Goal: Find contact information: Find contact information

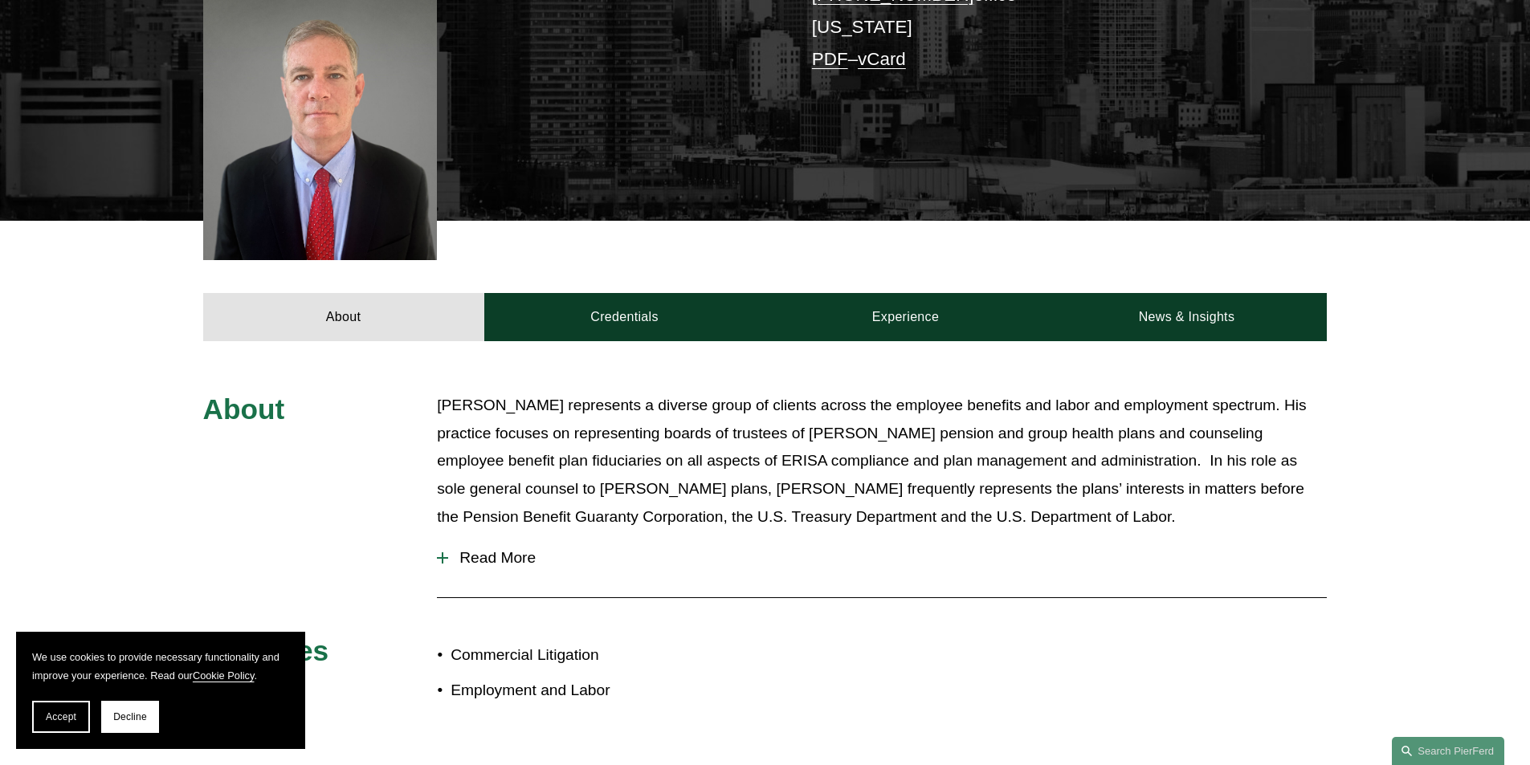
scroll to position [643, 0]
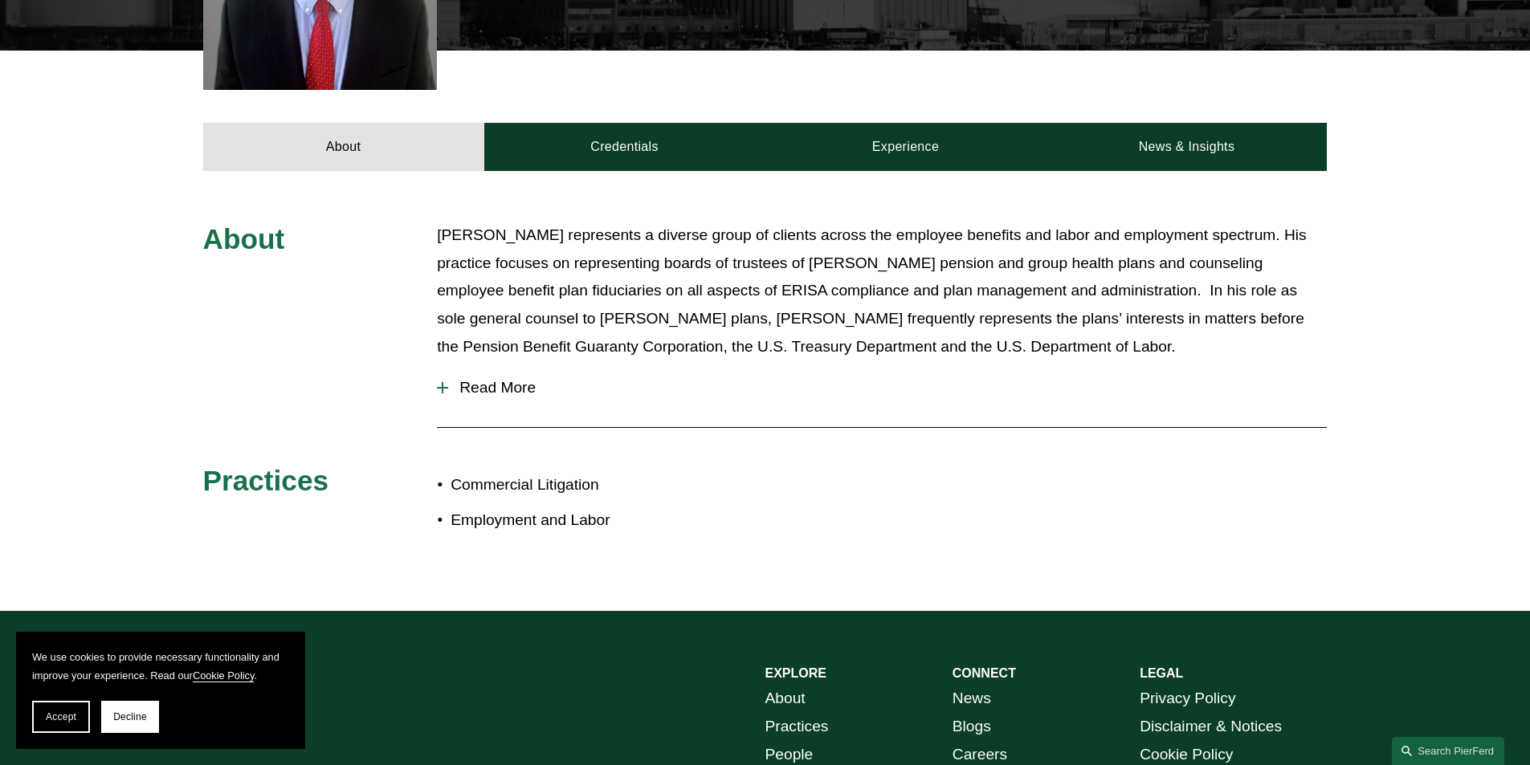
click at [496, 379] on span "Read More" at bounding box center [887, 388] width 879 height 18
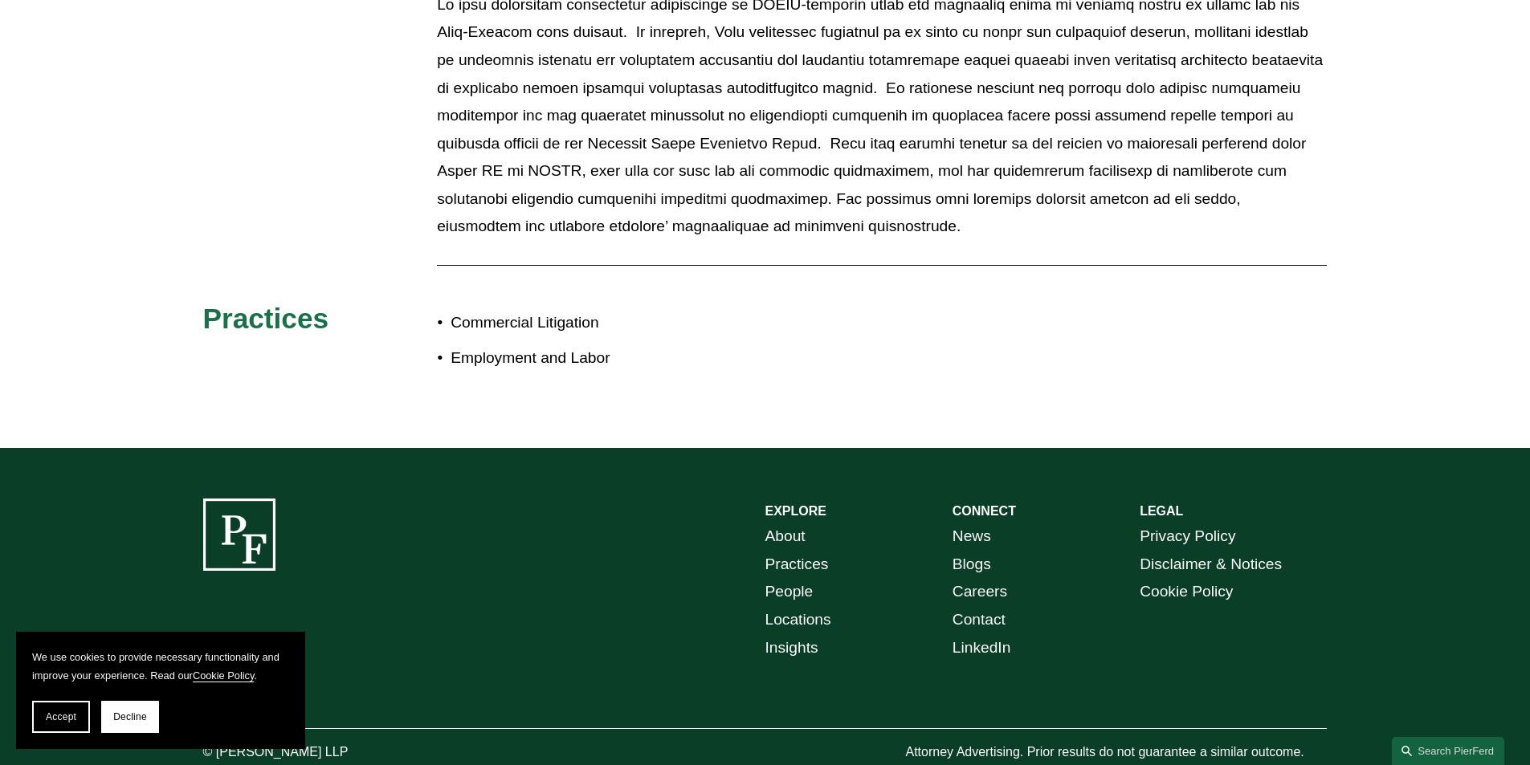
scroll to position [1087, 0]
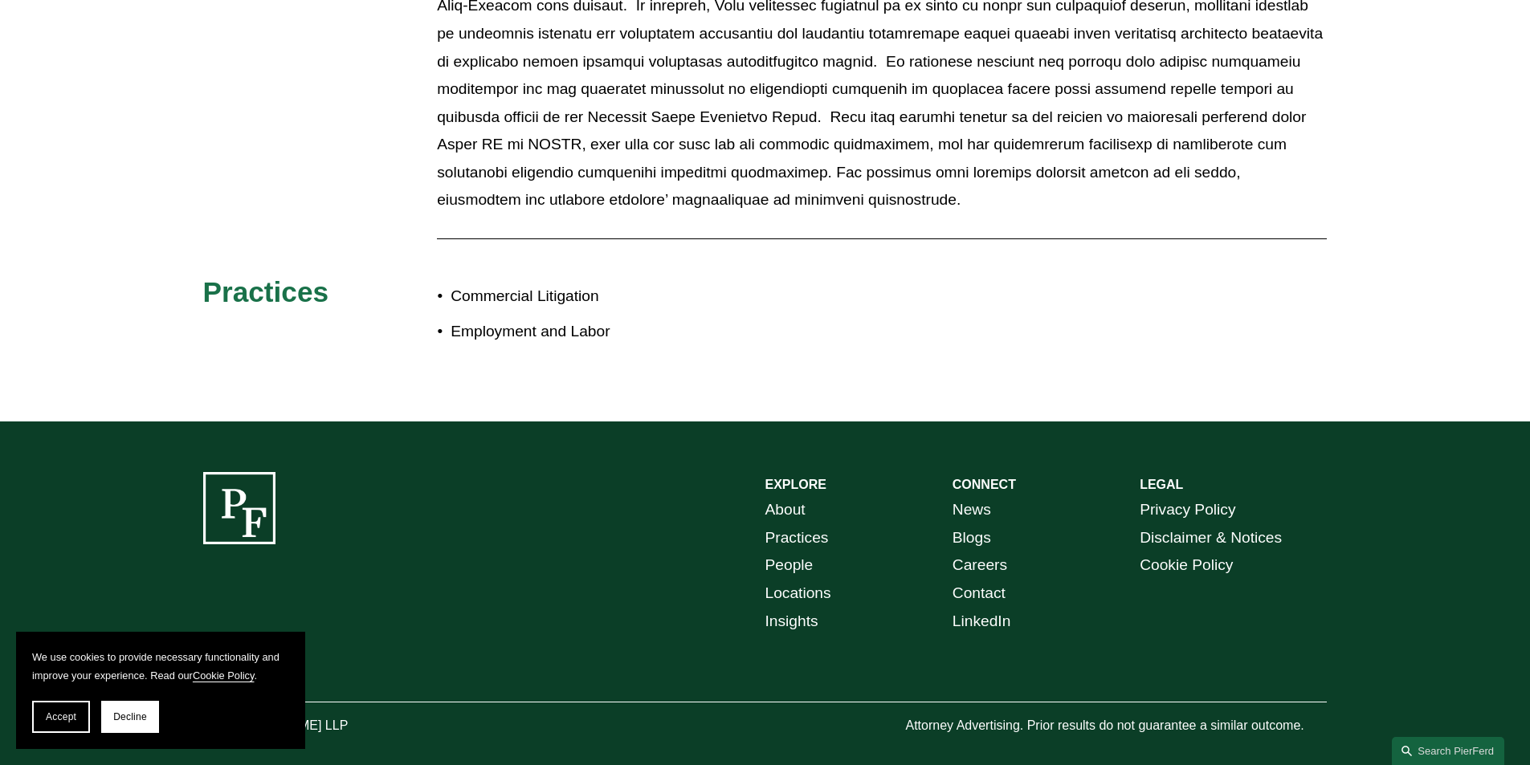
click at [68, 721] on span "Accept" at bounding box center [61, 717] width 31 height 11
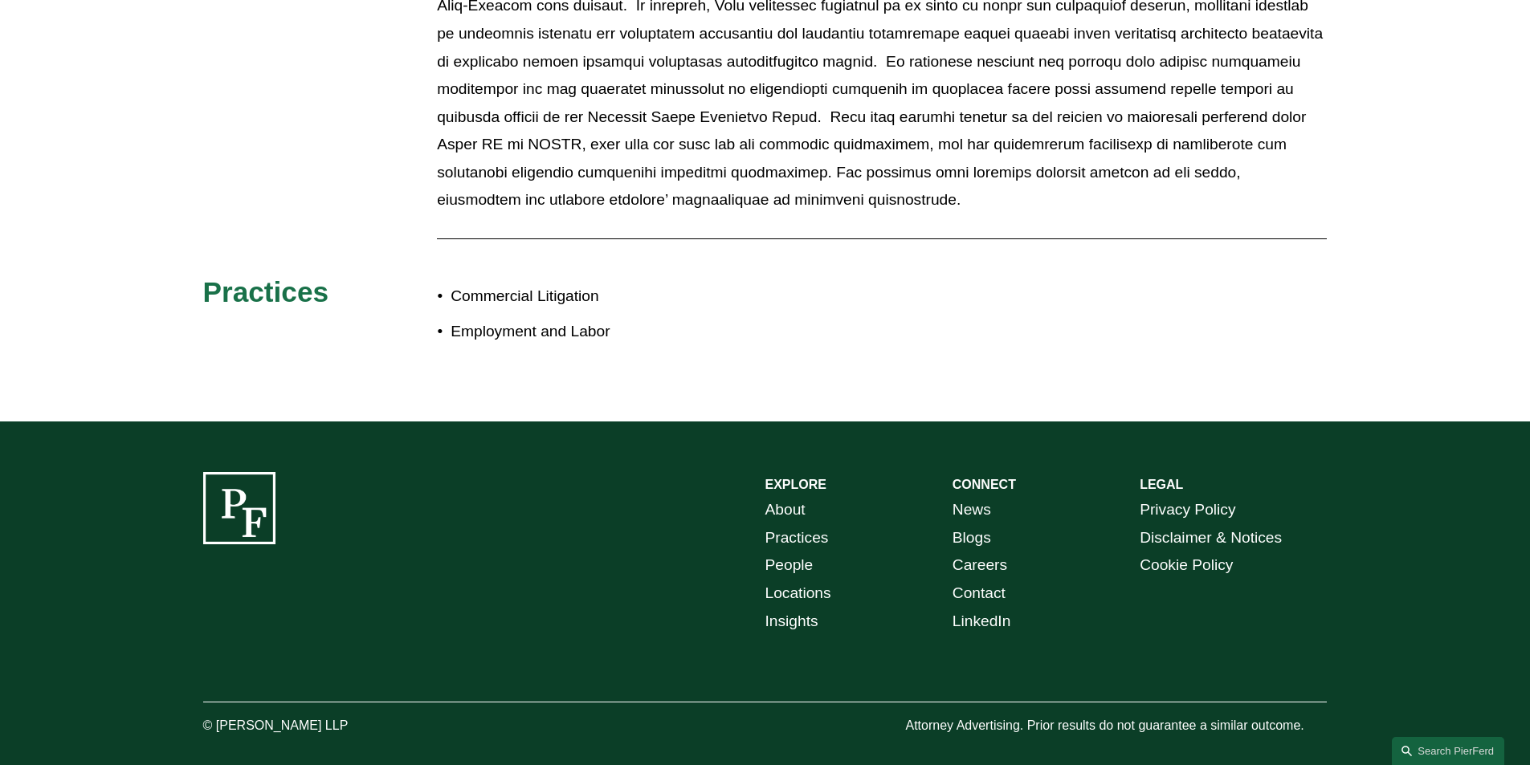
click at [251, 484] on div at bounding box center [239, 508] width 72 height 72
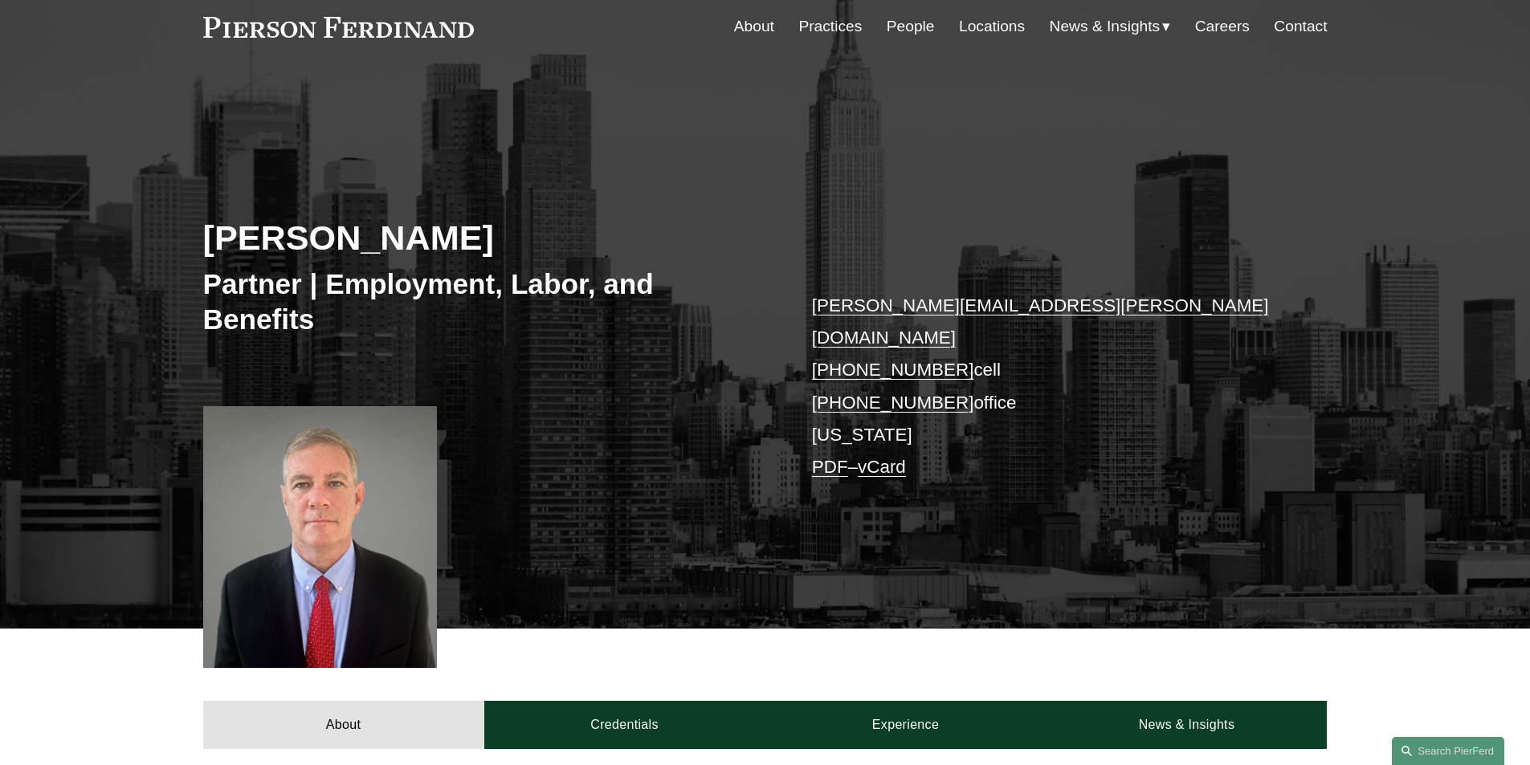
scroll to position [0, 0]
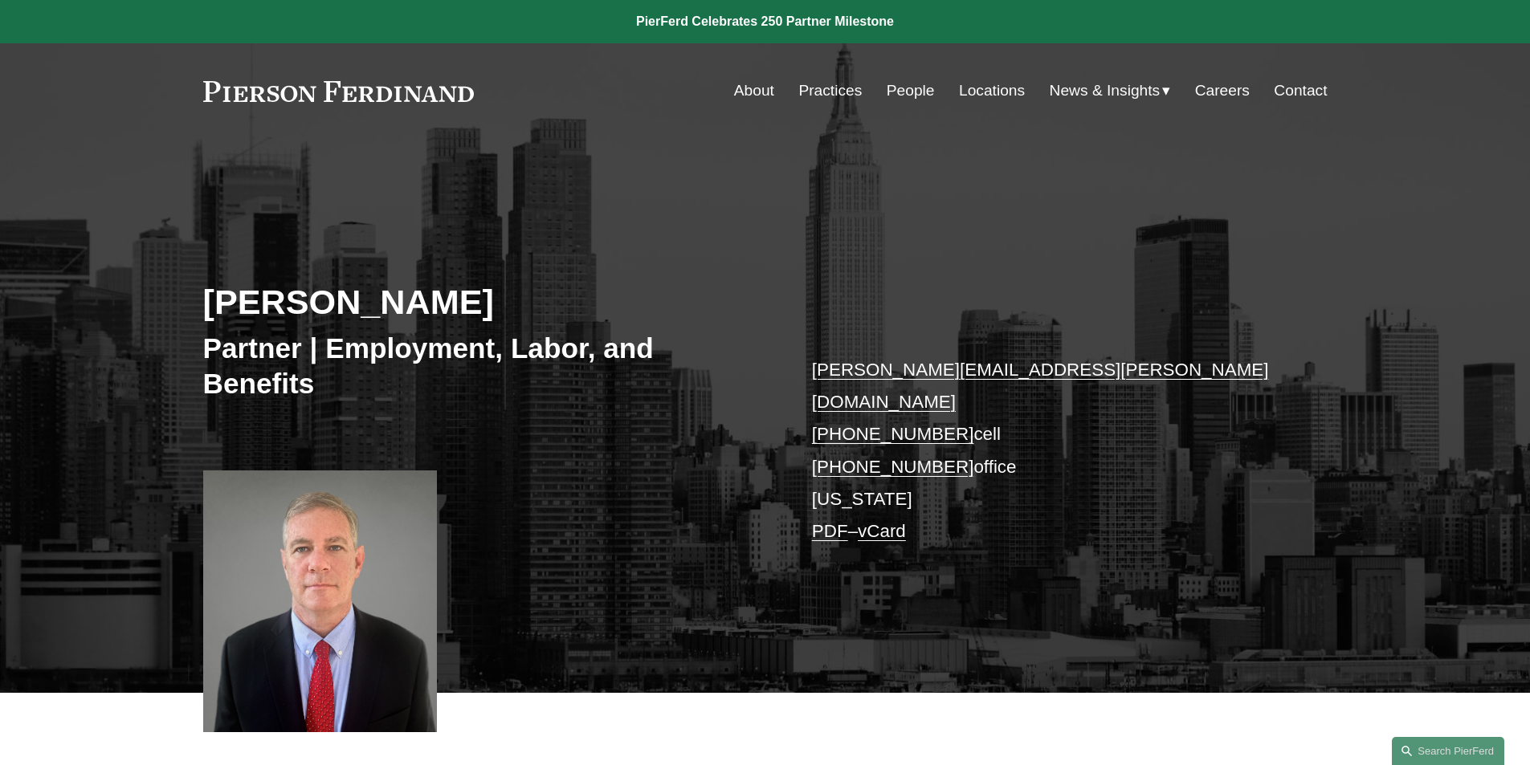
click at [751, 91] on link "About" at bounding box center [754, 91] width 40 height 31
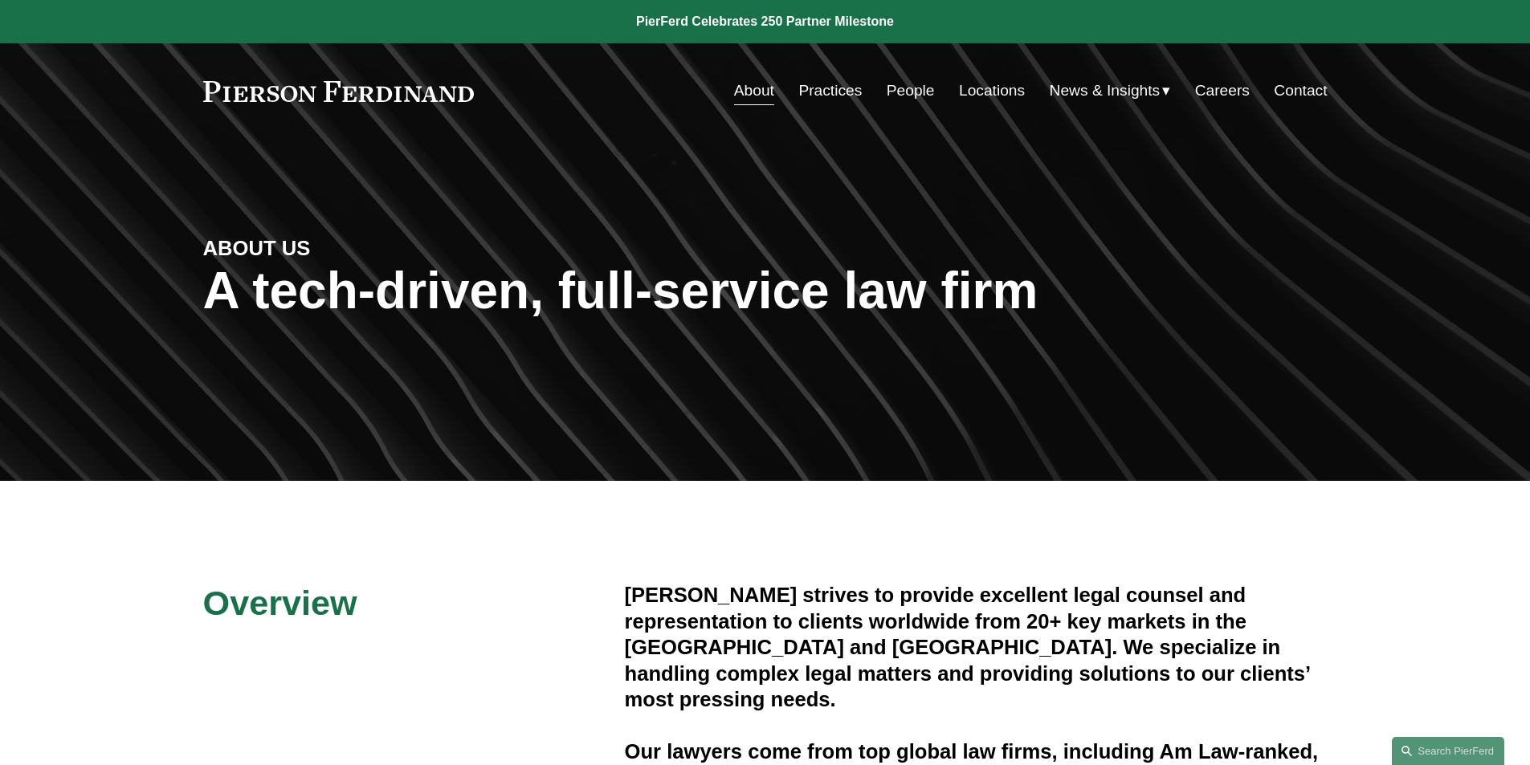
click at [826, 80] on link "Practices" at bounding box center [829, 91] width 63 height 31
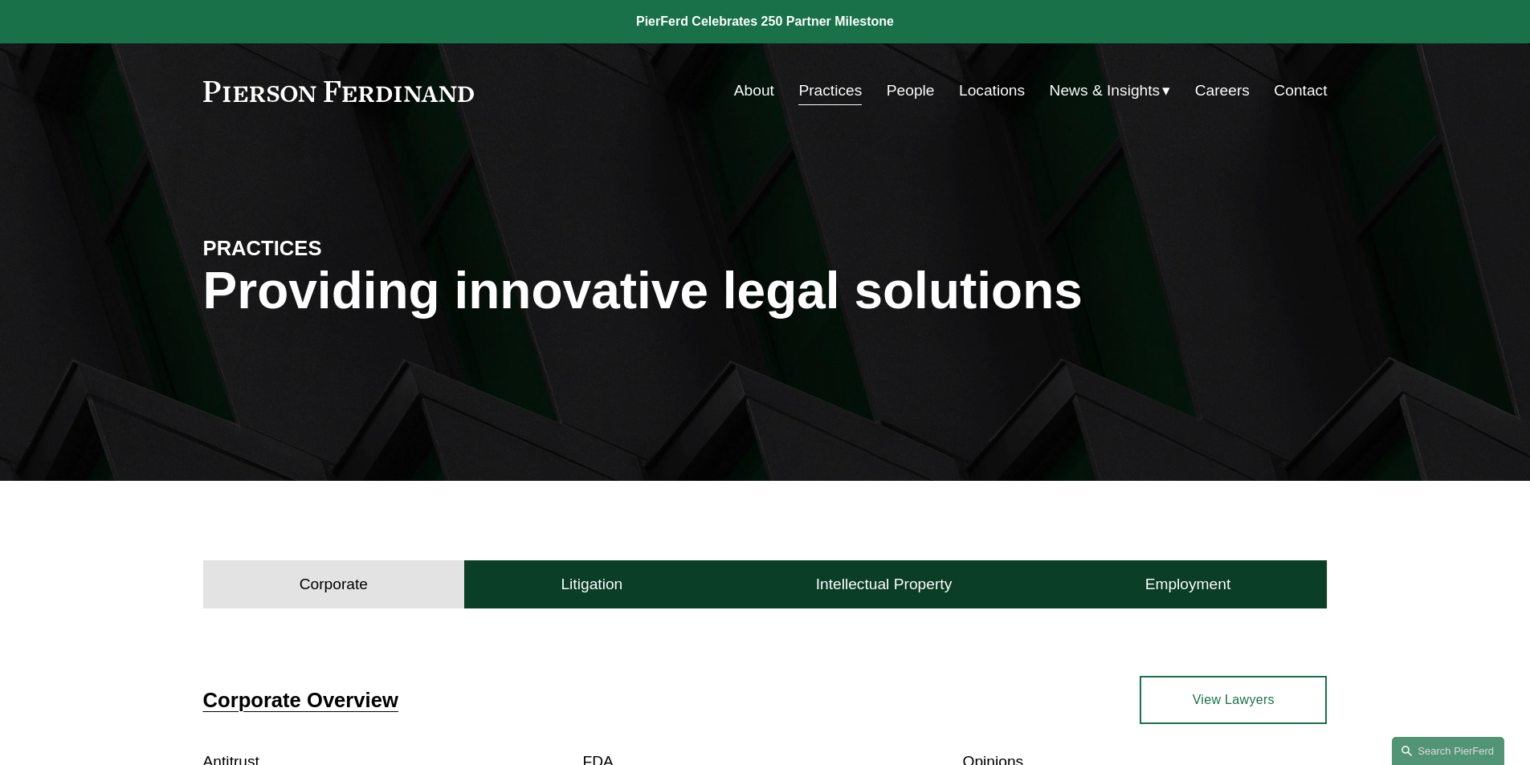
click at [906, 85] on link "People" at bounding box center [911, 91] width 48 height 31
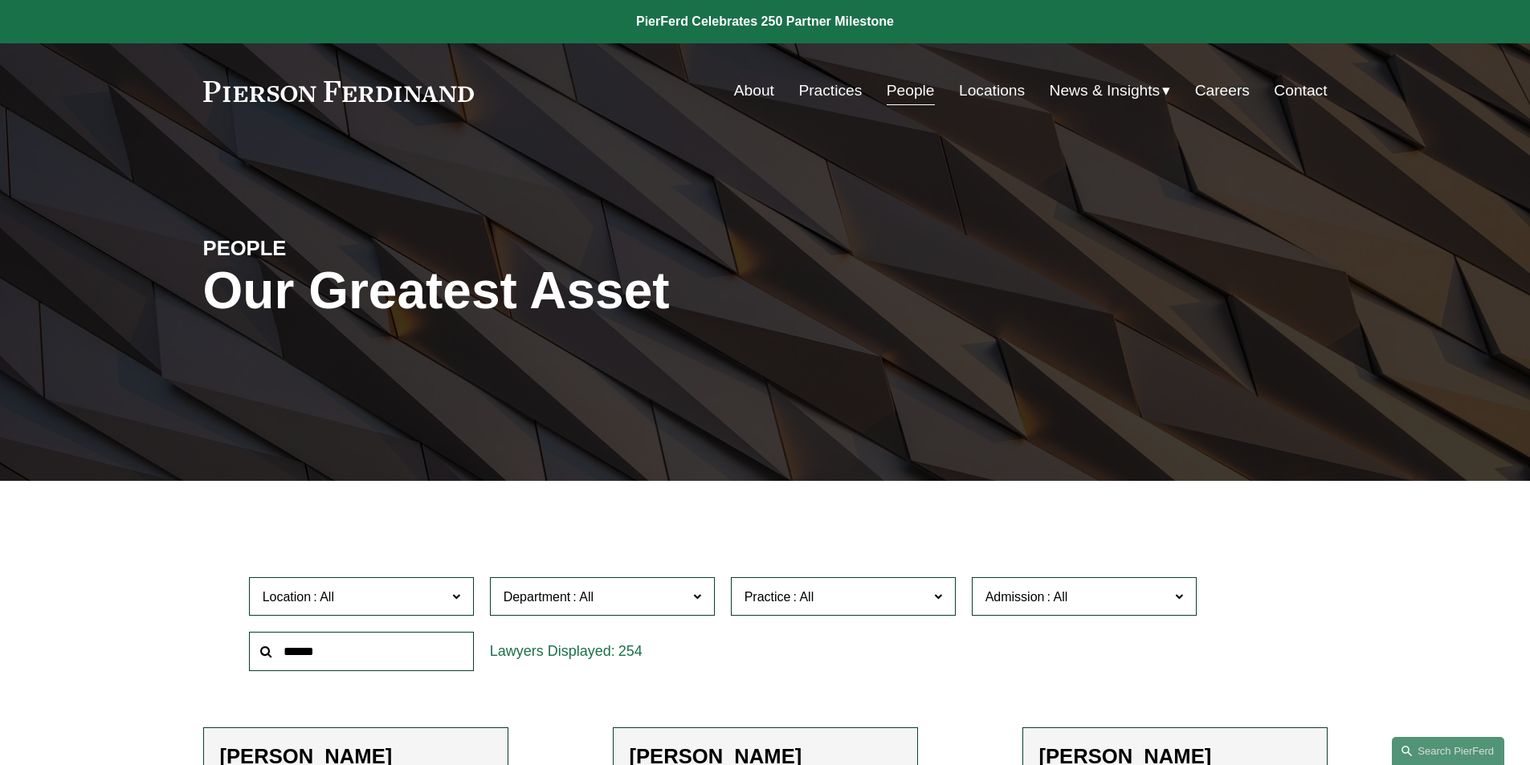
click at [329, 647] on input "text" at bounding box center [361, 651] width 225 height 39
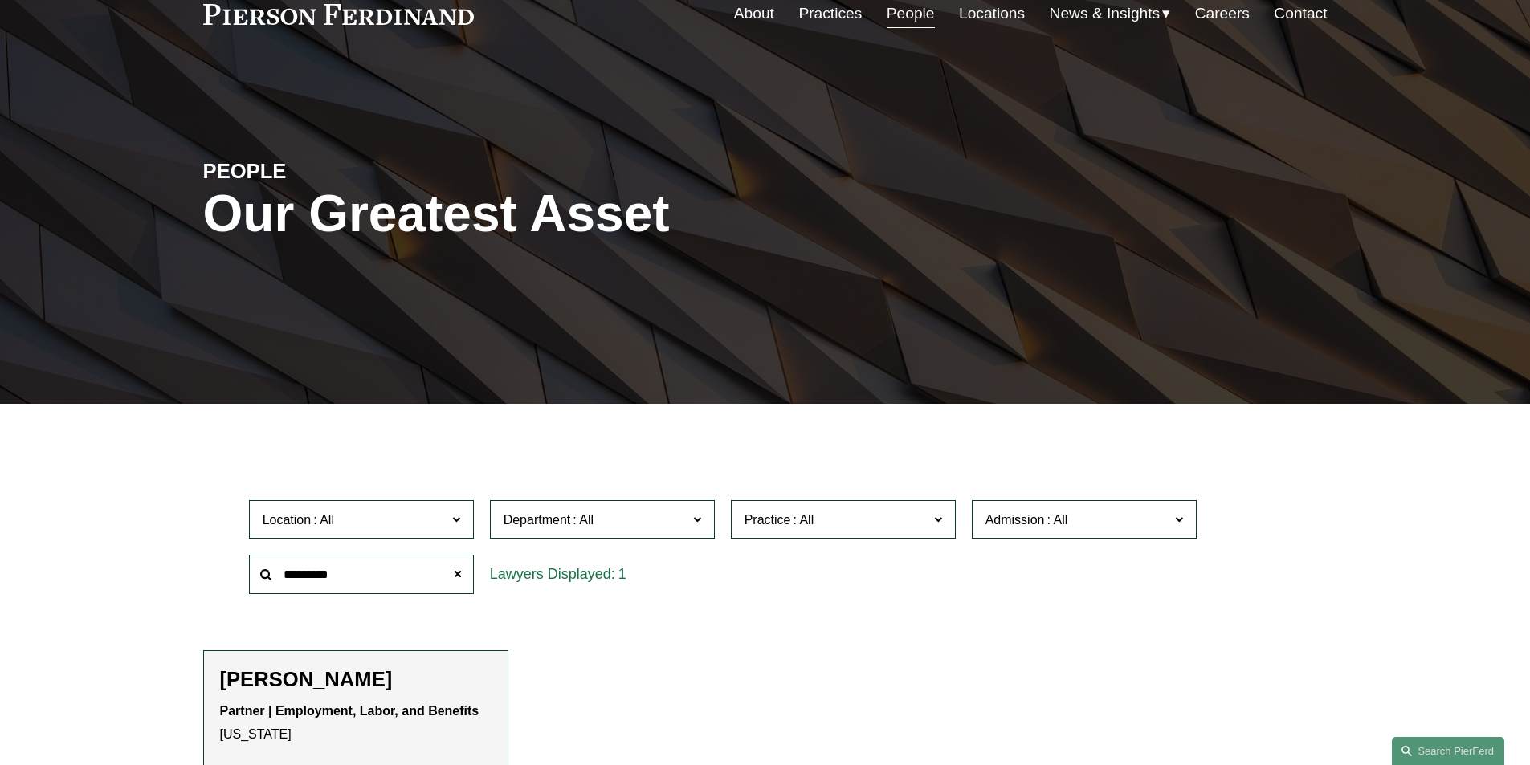
scroll to position [241, 0]
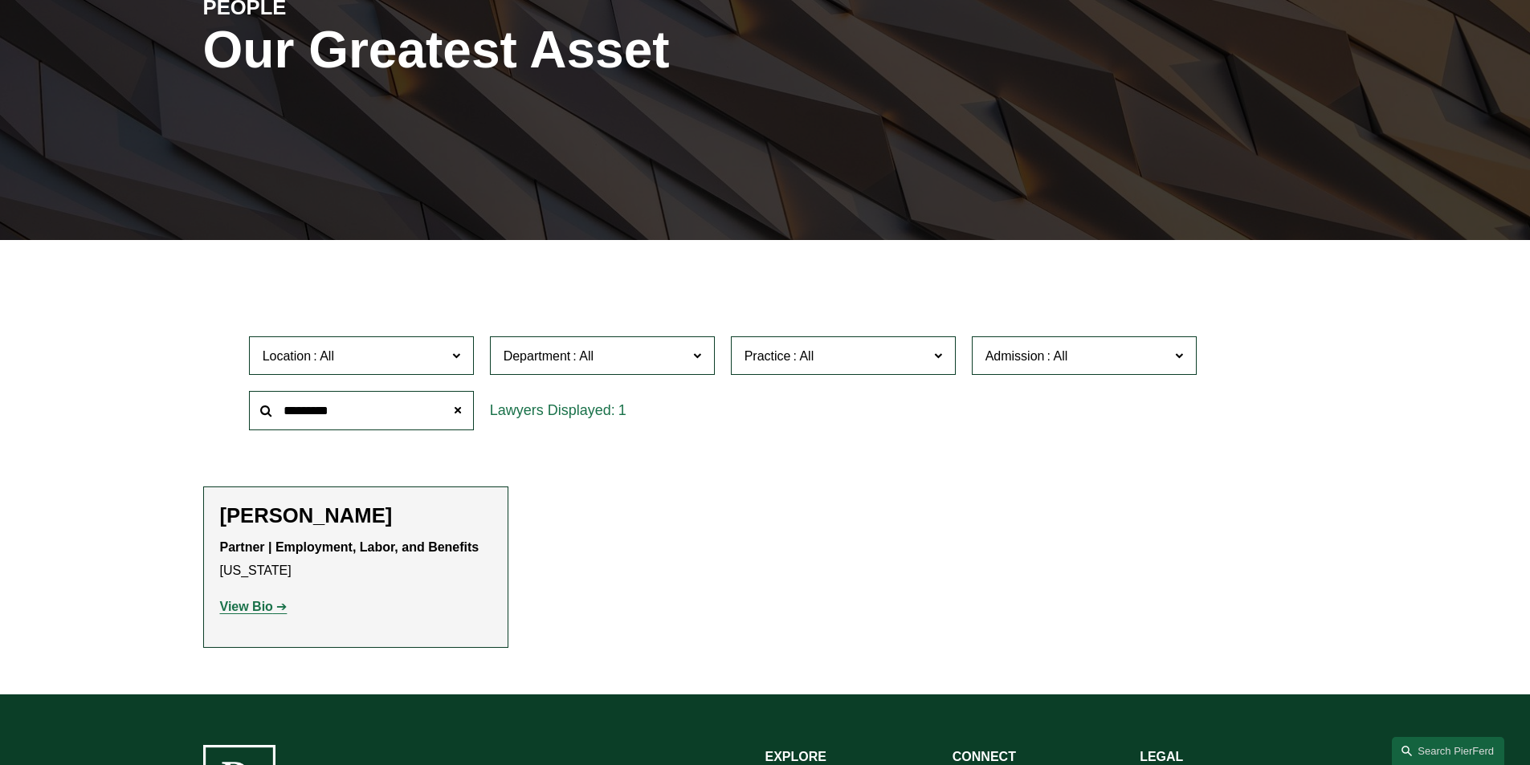
type input "*********"
click at [255, 608] on strong "View Bio" at bounding box center [246, 607] width 53 height 14
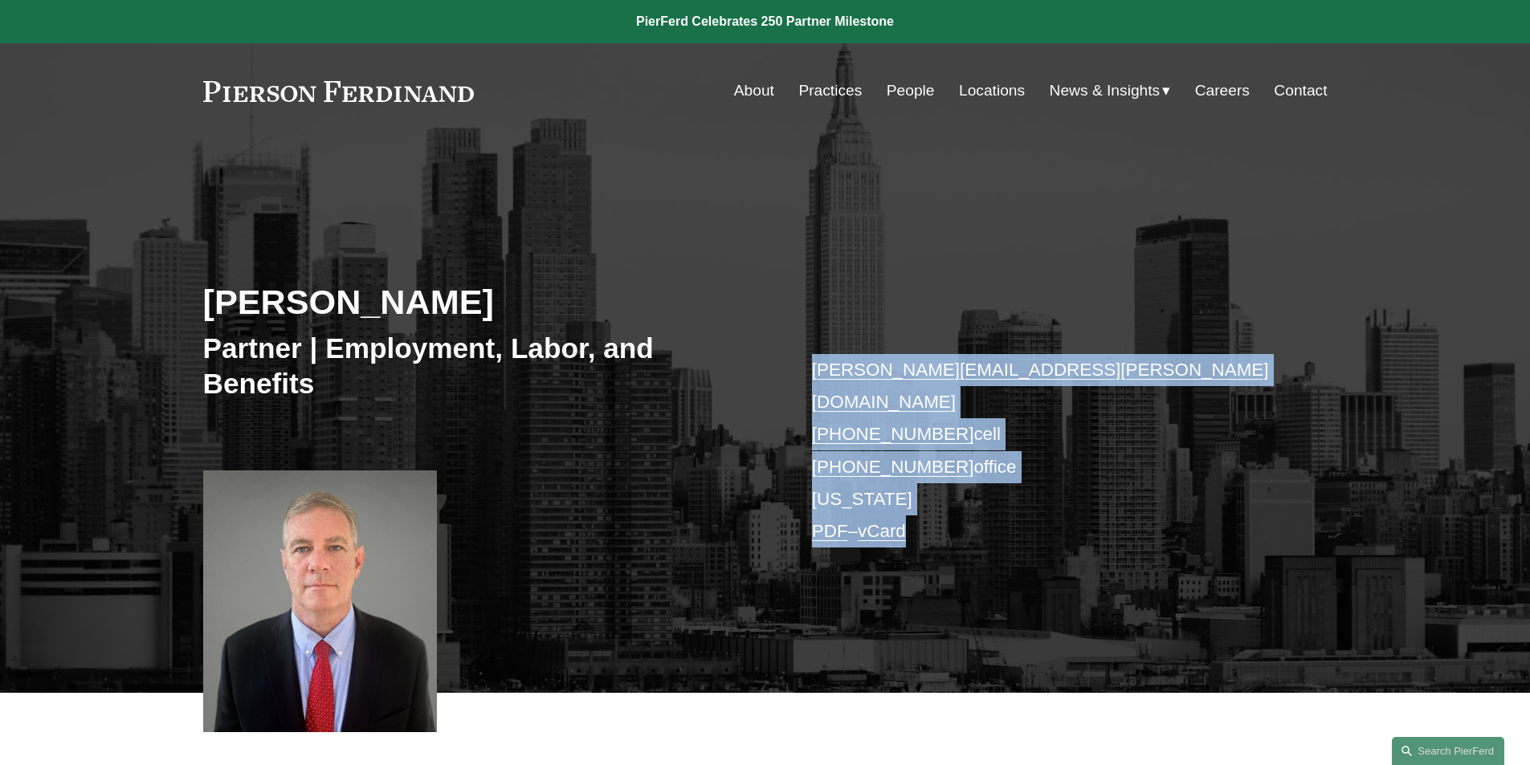
drag, startPoint x: 800, startPoint y: 347, endPoint x: 917, endPoint y: 501, distance: 193.7
click at [917, 501] on div "[PERSON_NAME] Partner | Employment, Labor, and Benefits [PERSON_NAME][EMAIL_ADD…" at bounding box center [765, 439] width 1530 height 508
